Goal: Task Accomplishment & Management: Use online tool/utility

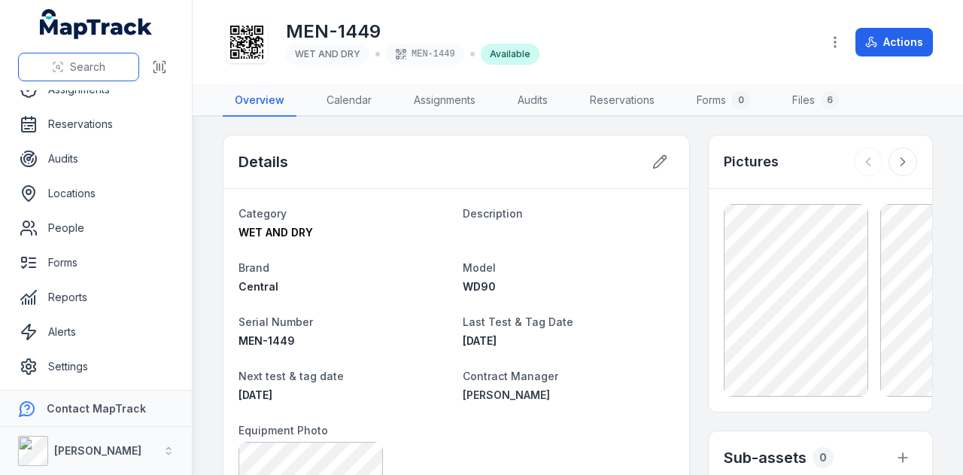
click at [93, 54] on button "Search" at bounding box center [78, 67] width 121 height 29
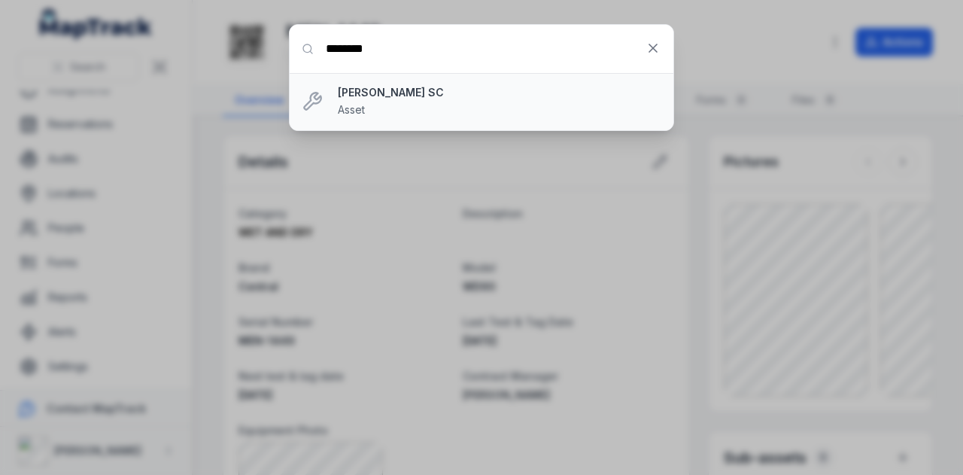
type input "********"
click at [360, 82] on li "[PERSON_NAME] SC Asset" at bounding box center [482, 101] width 384 height 57
click at [360, 83] on li "[PERSON_NAME] SC Asset" at bounding box center [482, 101] width 384 height 57
click at [360, 98] on strong "[PERSON_NAME] SC" at bounding box center [499, 92] width 323 height 15
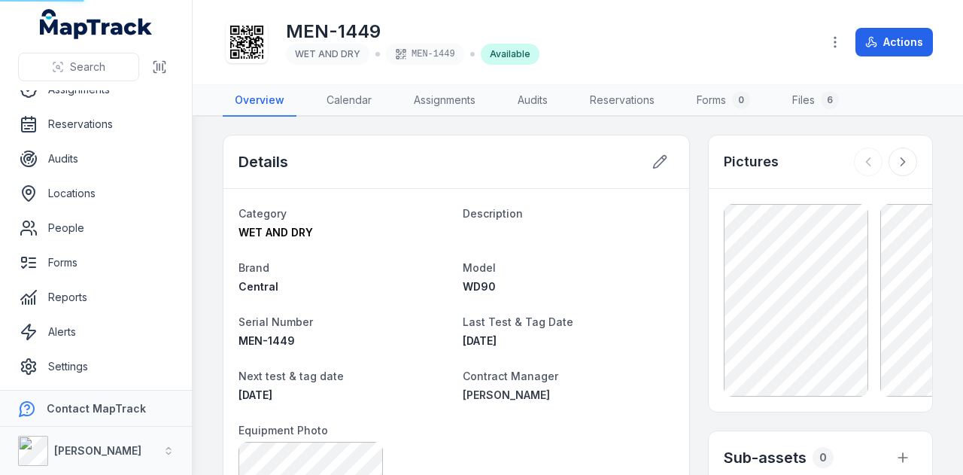
scroll to position [51, 0]
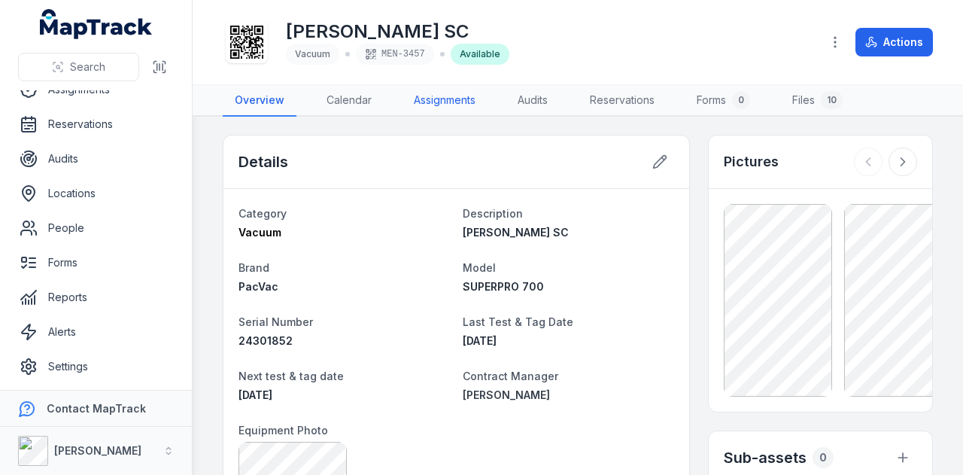
click at [457, 99] on link "Assignments" at bounding box center [445, 101] width 86 height 32
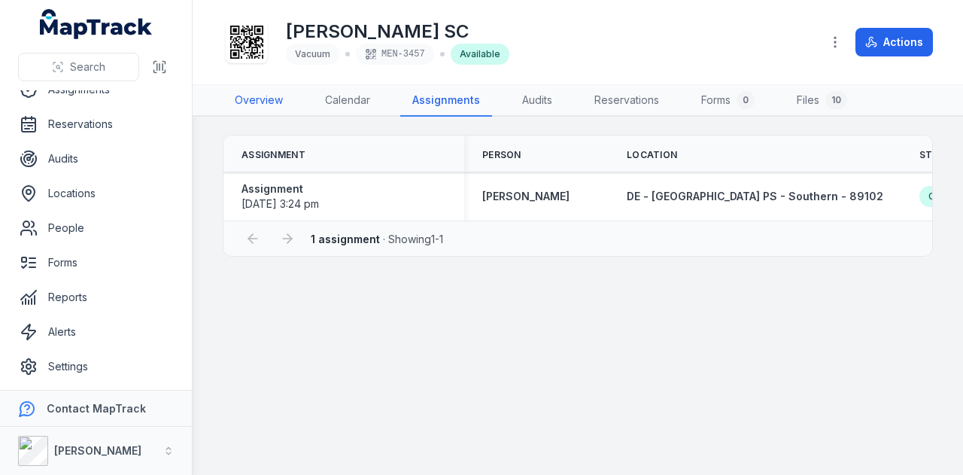
click at [278, 93] on link "Overview" at bounding box center [259, 101] width 72 height 32
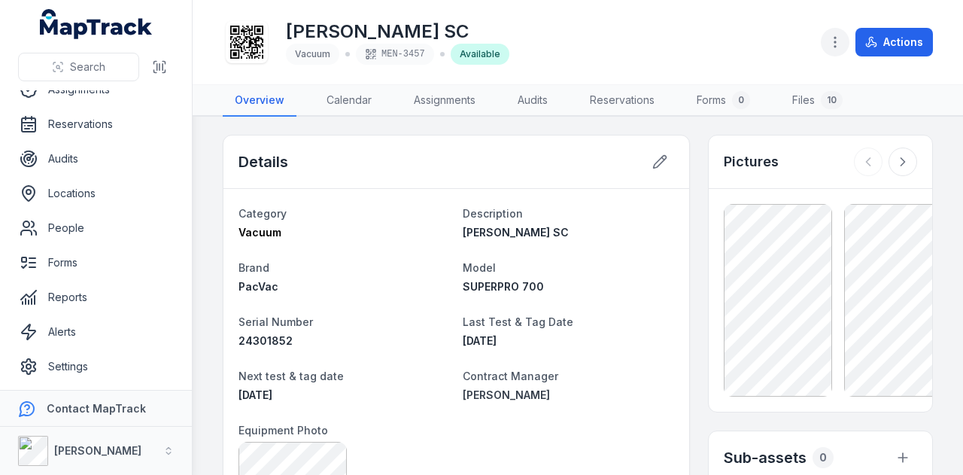
click at [836, 44] on icon "button" at bounding box center [834, 42] width 15 height 15
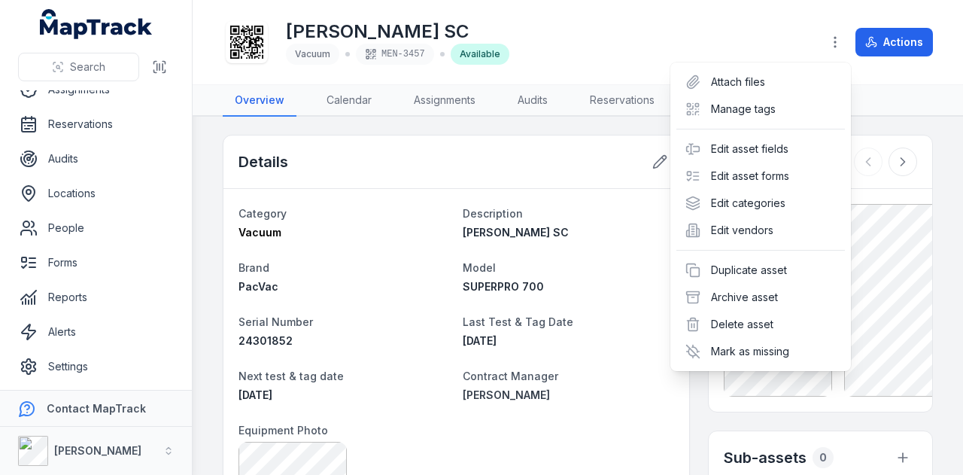
click at [597, 31] on div "[PERSON_NAME] SC Vacuum MEN-3457 Available Actions" at bounding box center [578, 42] width 710 height 72
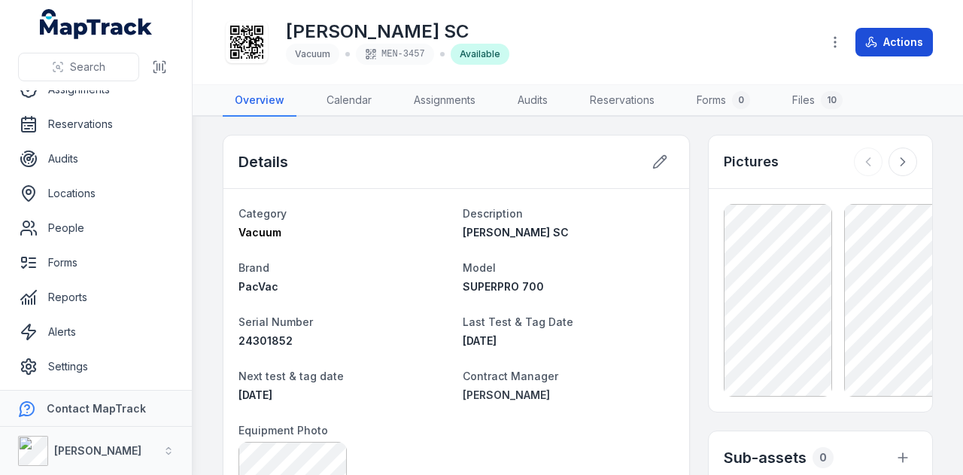
click at [868, 44] on icon at bounding box center [870, 45] width 8 height 3
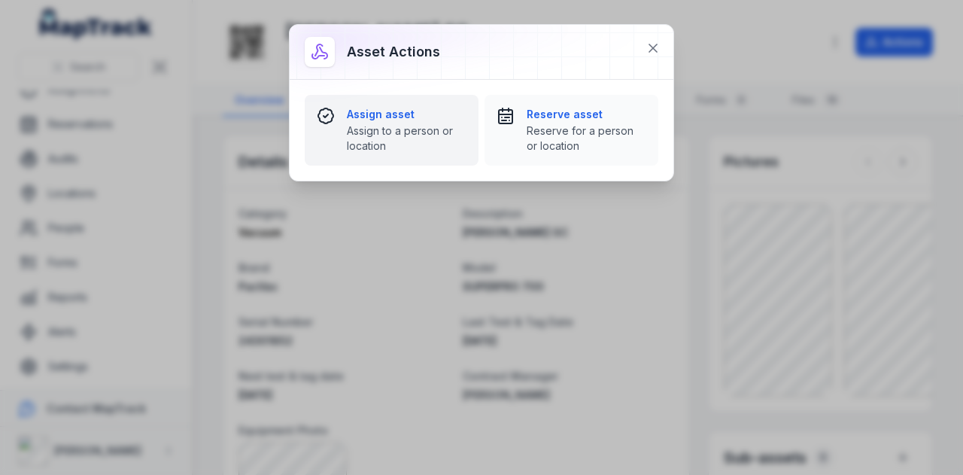
click at [390, 136] on span "Assign to a person or location" at bounding box center [407, 138] width 120 height 30
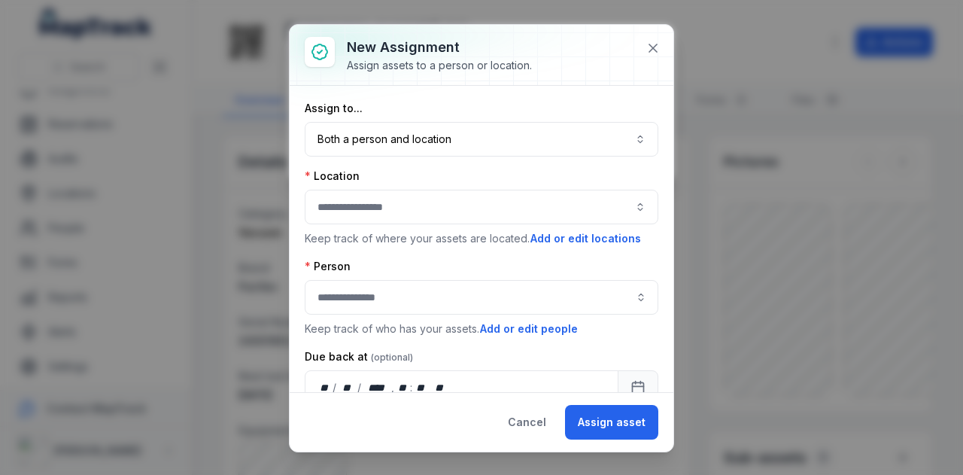
click at [483, 178] on div "Location" at bounding box center [482, 175] width 354 height 15
click at [454, 215] on button "button" at bounding box center [482, 207] width 354 height 35
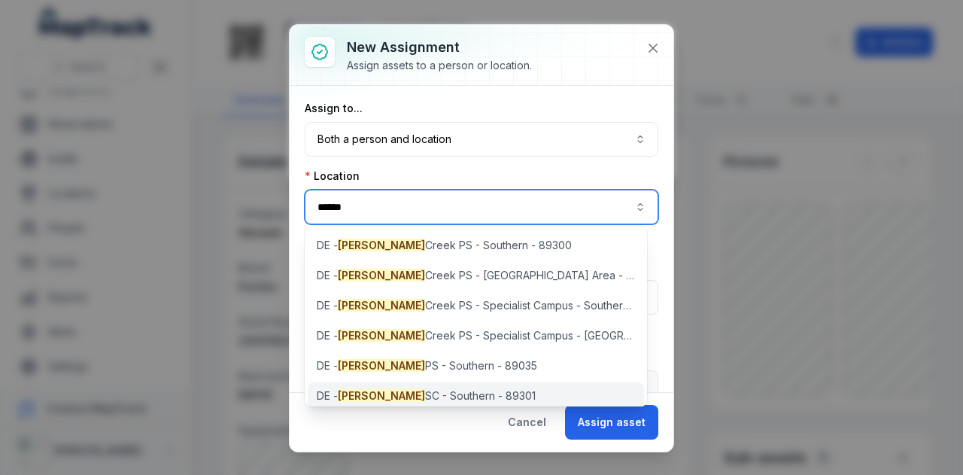
type input "*****"
click at [463, 389] on span "[PERSON_NAME] SC - Southern - 89301" at bounding box center [426, 395] width 219 height 15
type input "**********"
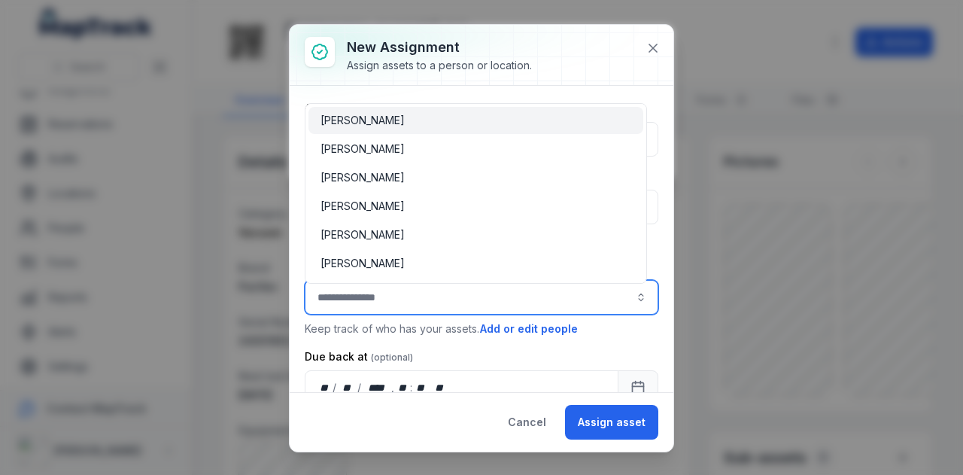
click at [394, 299] on input "assignment-add:person-label" at bounding box center [482, 297] width 354 height 35
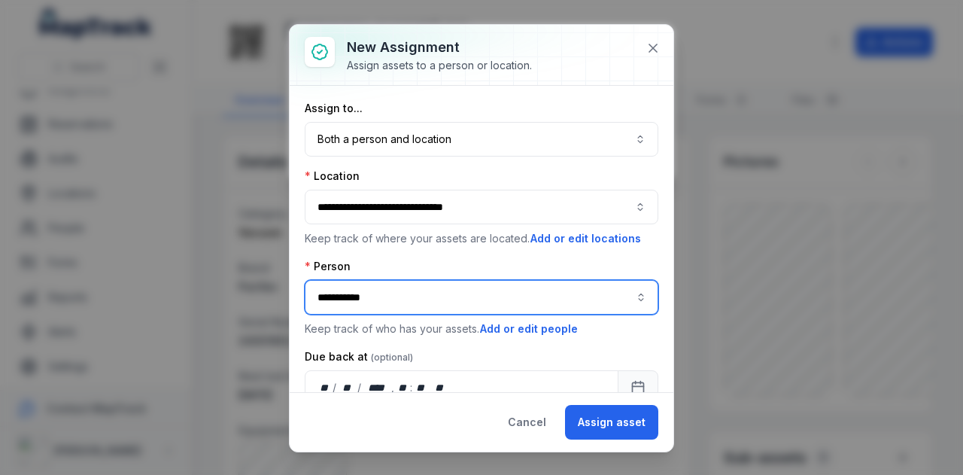
click at [408, 326] on div "[PERSON_NAME]" at bounding box center [475, 334] width 335 height 27
type input "**********"
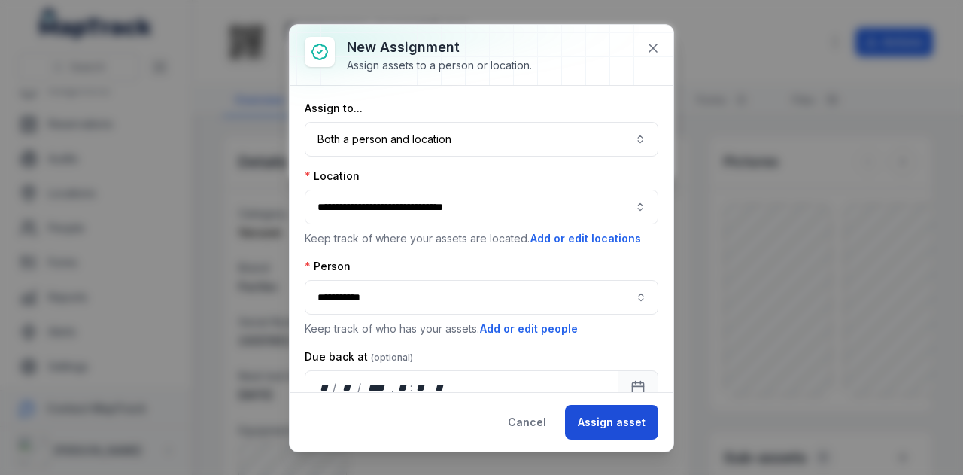
click at [626, 430] on button "Assign asset" at bounding box center [611, 422] width 93 height 35
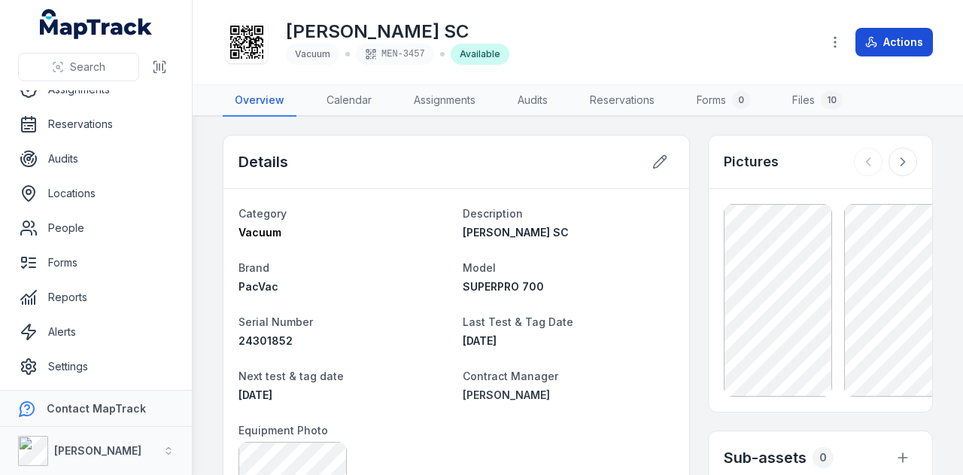
click at [891, 39] on button "Actions" at bounding box center [893, 42] width 77 height 29
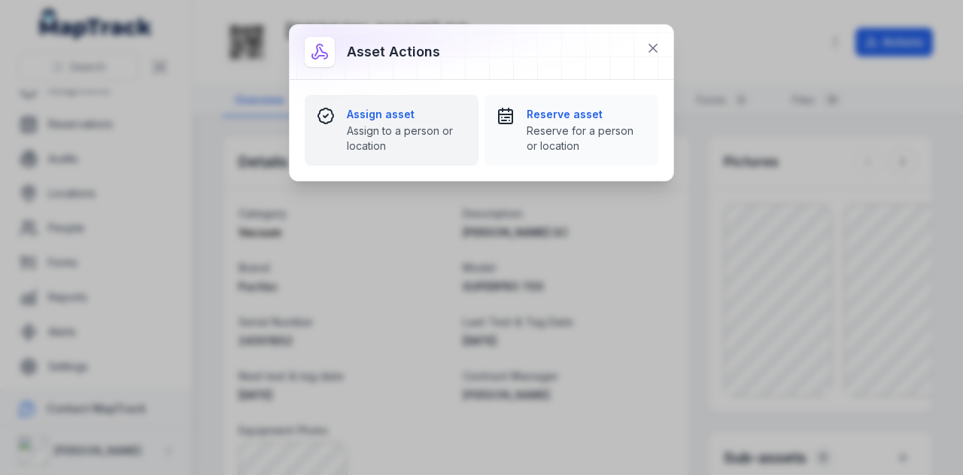
click at [360, 138] on span "Assign to a person or location" at bounding box center [407, 138] width 120 height 30
